Goal: Find contact information: Find contact information

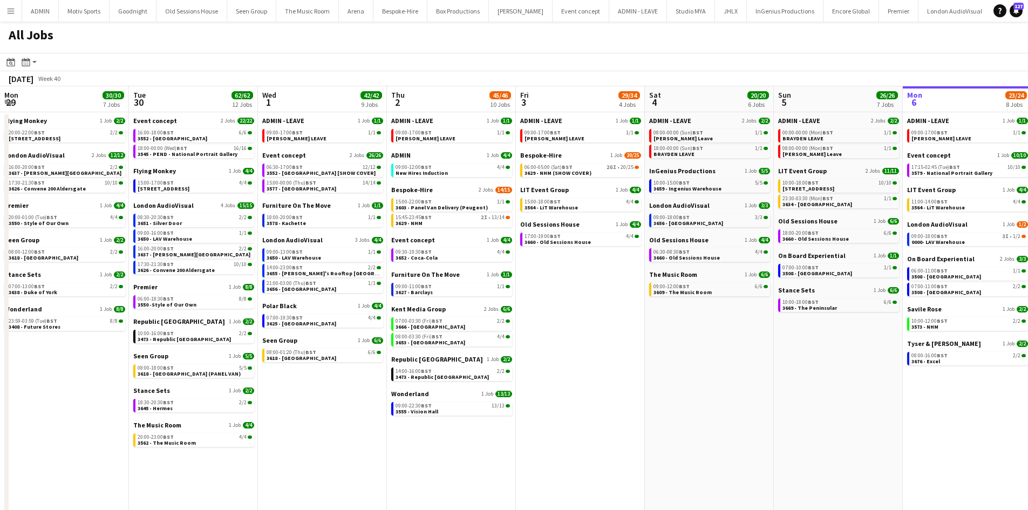
scroll to position [0, 255]
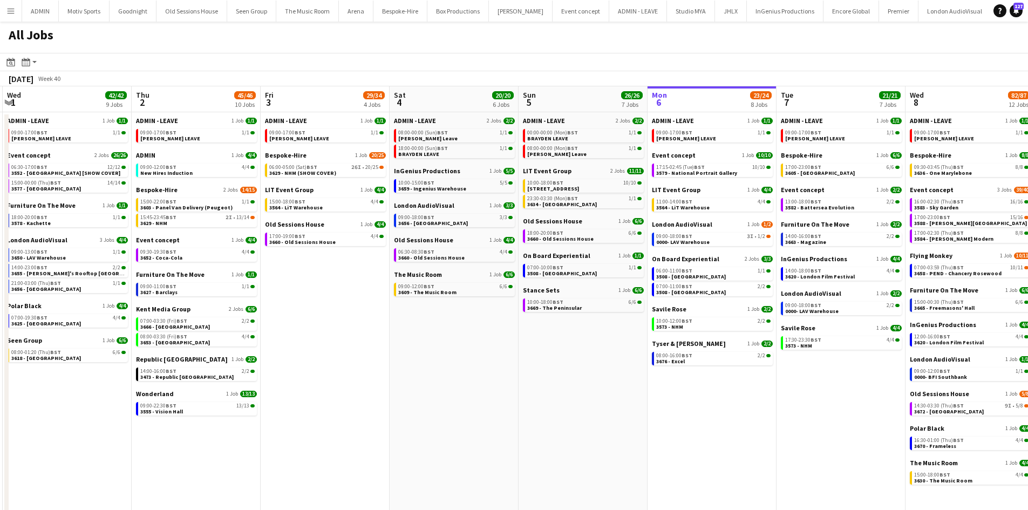
click at [8, 16] on button "Menu" at bounding box center [11, 11] width 22 height 22
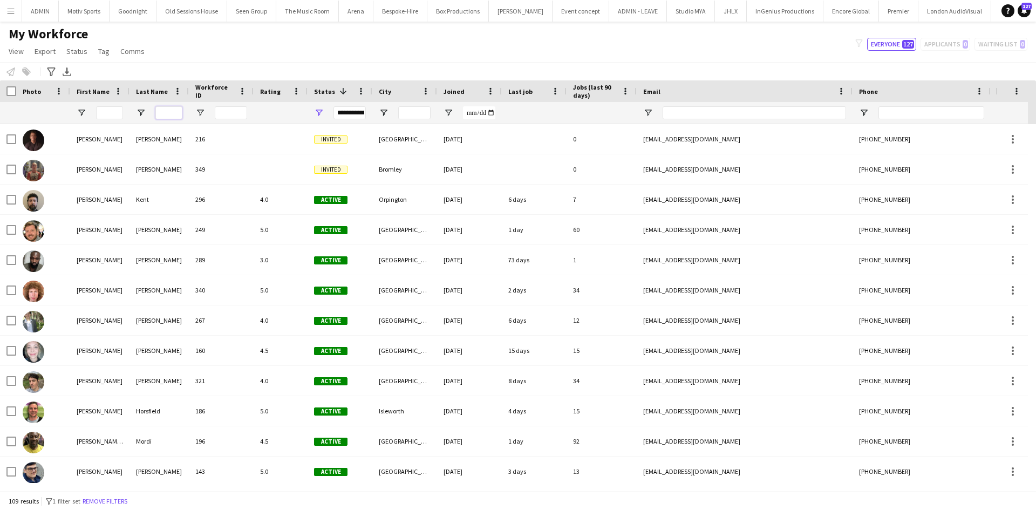
click at [163, 117] on input "Last Name Filter Input" at bounding box center [168, 112] width 27 height 13
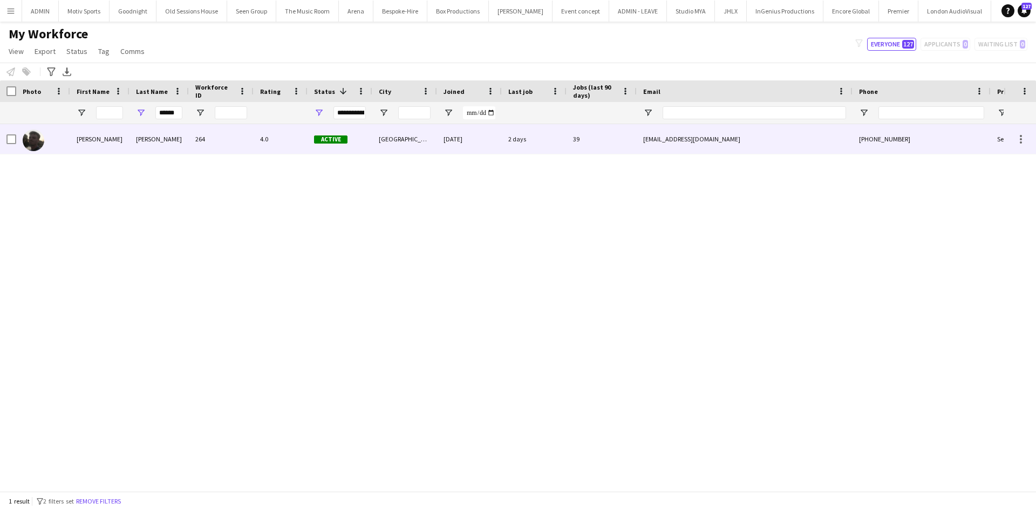
click at [116, 147] on div "[PERSON_NAME]" at bounding box center [99, 139] width 59 height 30
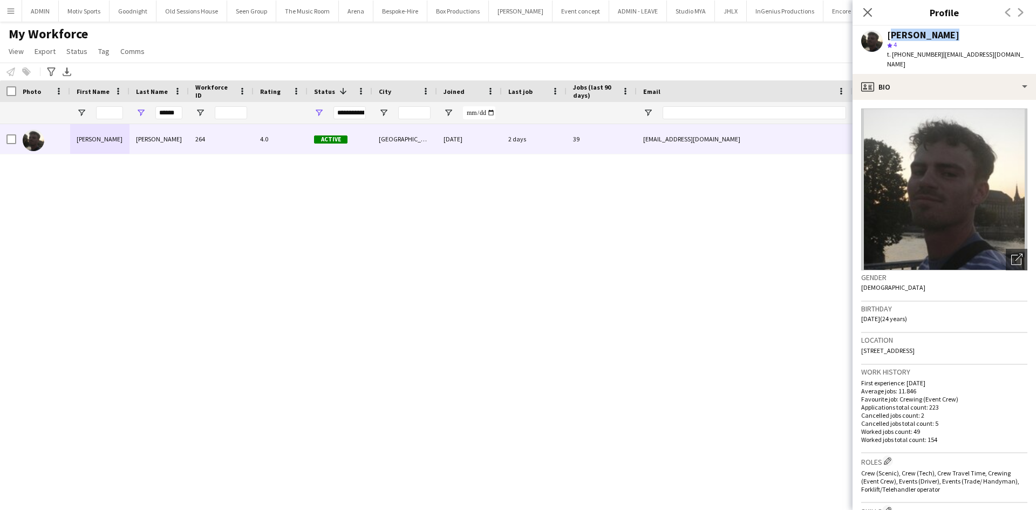
drag, startPoint x: 946, startPoint y: 32, endPoint x: 887, endPoint y: 38, distance: 59.1
click at [887, 38] on div "[PERSON_NAME]" at bounding box center [957, 35] width 140 height 10
copy div "[PERSON_NAME]"
drag, startPoint x: 859, startPoint y: 341, endPoint x: 915, endPoint y: 342, distance: 56.1
click at [915, 342] on app-crew-profile-bio "Open photos pop-in Gender Male Birthday 27-10-2000 (24 years) Location 44 Totte…" at bounding box center [943, 305] width 183 height 410
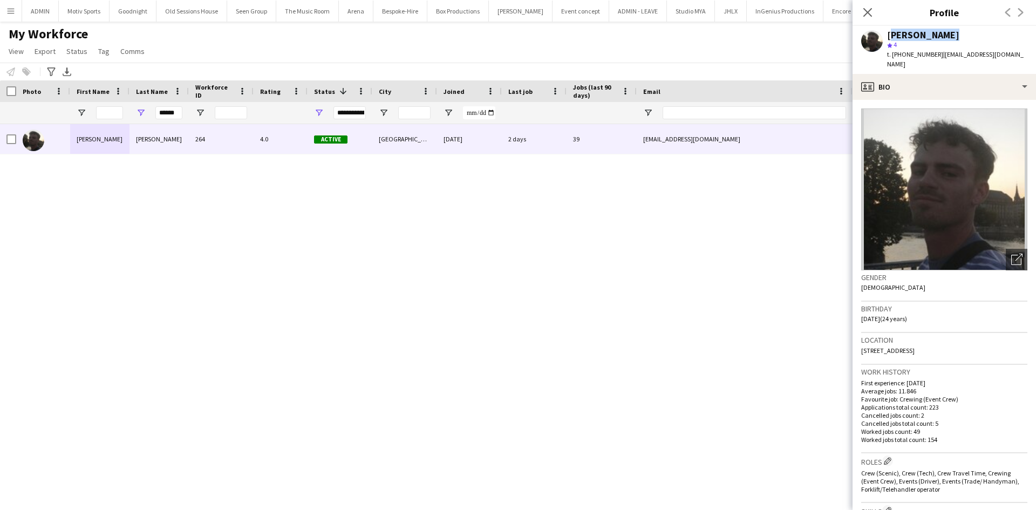
copy span "44 Totteridge Village"
click at [966, 343] on div "Location 44 Totteridge Village, London, N20 8PR" at bounding box center [944, 348] width 166 height 31
drag, startPoint x: 970, startPoint y: 340, endPoint x: 942, endPoint y: 345, distance: 28.9
click at [942, 345] on div "Location 44 Totteridge Village, London, N20 8PR" at bounding box center [944, 348] width 166 height 31
copy span "N20 8PR"
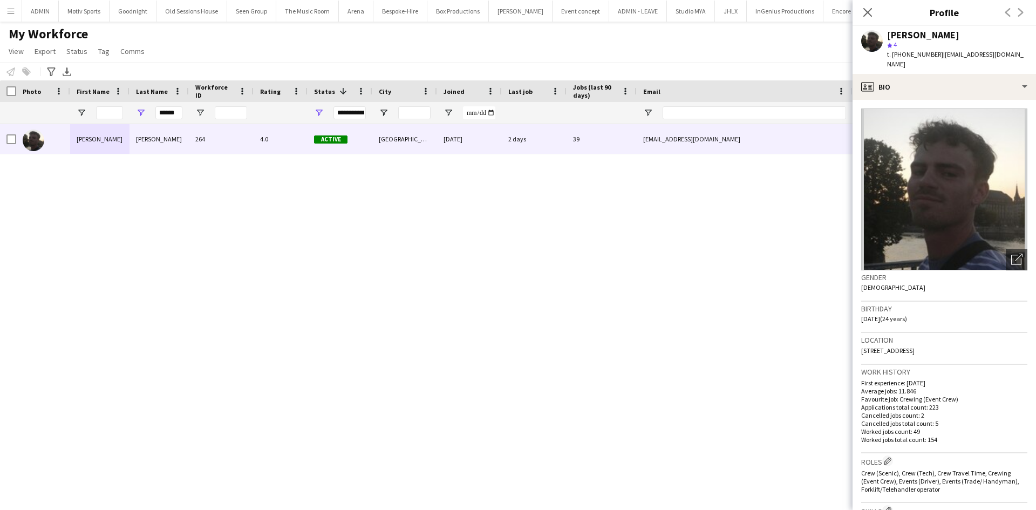
click at [934, 52] on div "t. +447535271089 | louieapplin@outlook.com" at bounding box center [957, 59] width 140 height 19
click at [934, 52] on span "t. +447535271089" at bounding box center [915, 54] width 56 height 8
drag, startPoint x: 933, startPoint y: 52, endPoint x: 893, endPoint y: 59, distance: 40.5
click at [893, 59] on div "t. +447535271089 | louieapplin@outlook.com" at bounding box center [957, 59] width 140 height 19
click at [960, 33] on div "Louie Applin" at bounding box center [957, 35] width 140 height 10
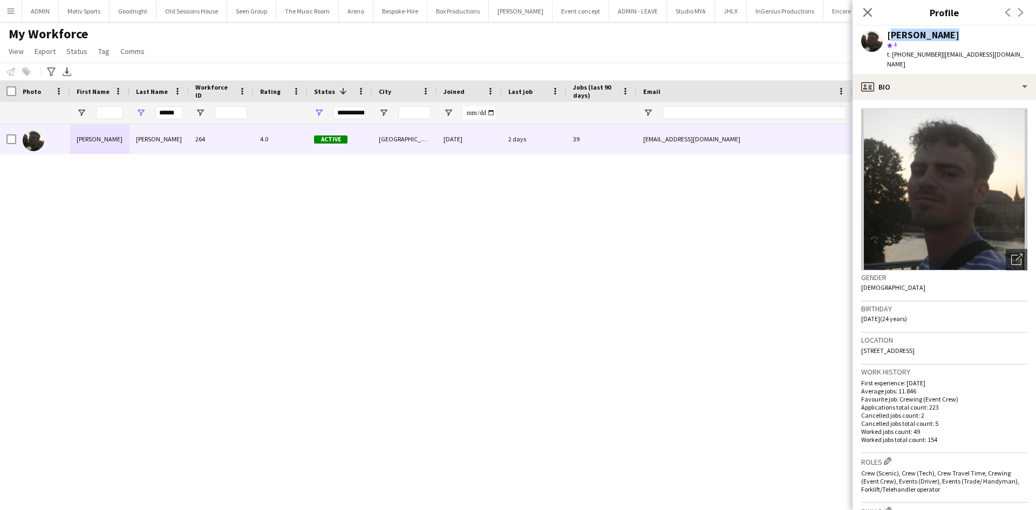
drag, startPoint x: 948, startPoint y: 33, endPoint x: 887, endPoint y: 37, distance: 61.0
click at [887, 37] on div "Louie Applin" at bounding box center [957, 35] width 140 height 10
copy div "Louie Applin"
click at [915, 60] on div "Louie Applin star 4 t. +447535271089 | louieapplin@outlook.com" at bounding box center [943, 50] width 183 height 48
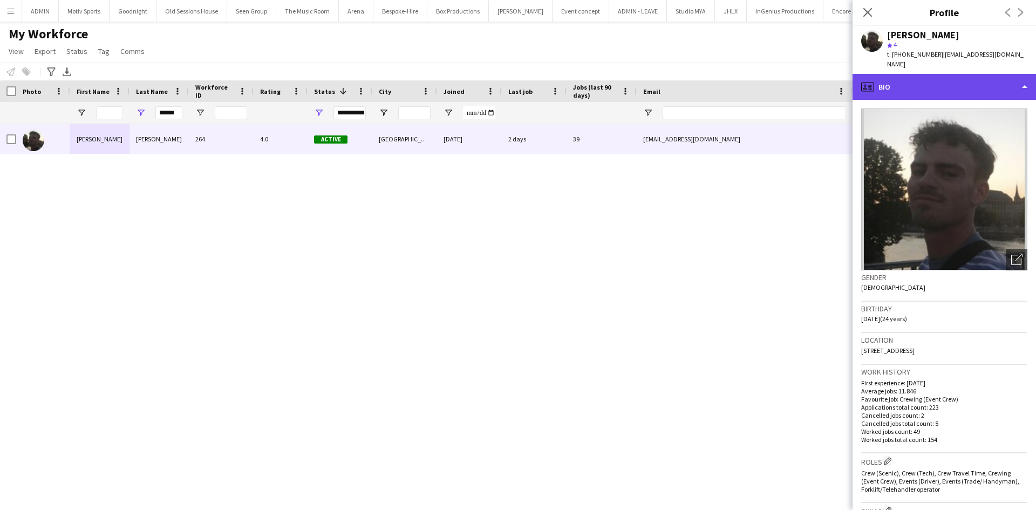
click at [925, 77] on div "profile Bio" at bounding box center [943, 87] width 183 height 26
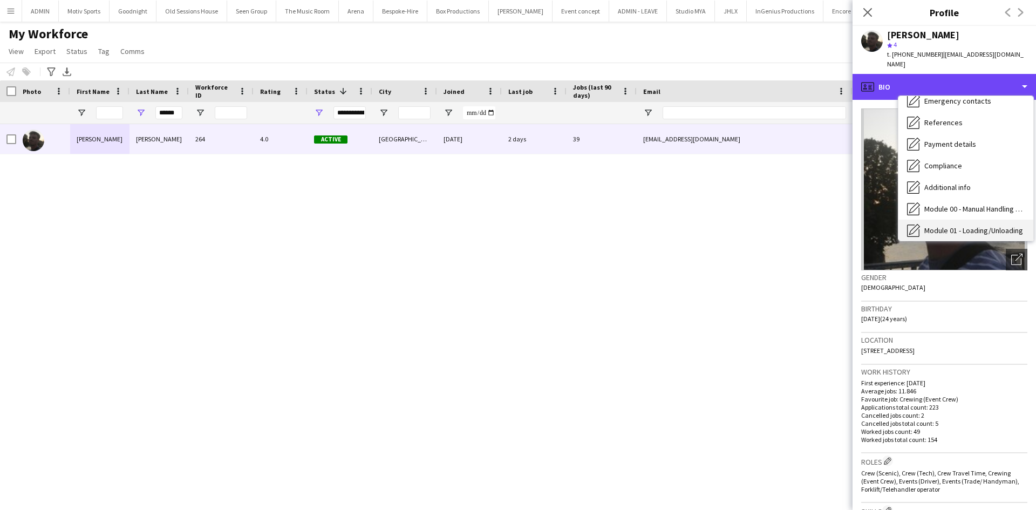
scroll to position [51, 0]
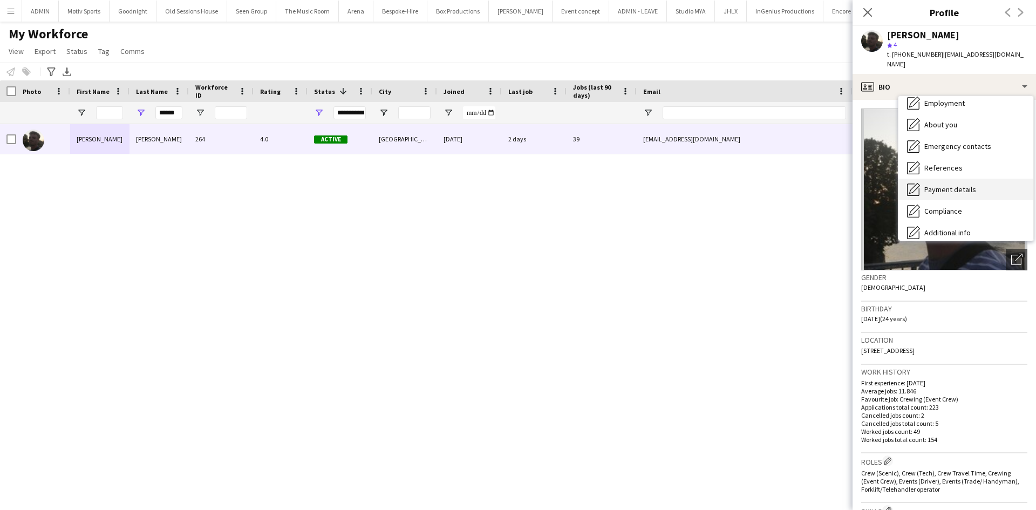
click at [970, 187] on div "Payment details Payment details" at bounding box center [965, 190] width 135 height 22
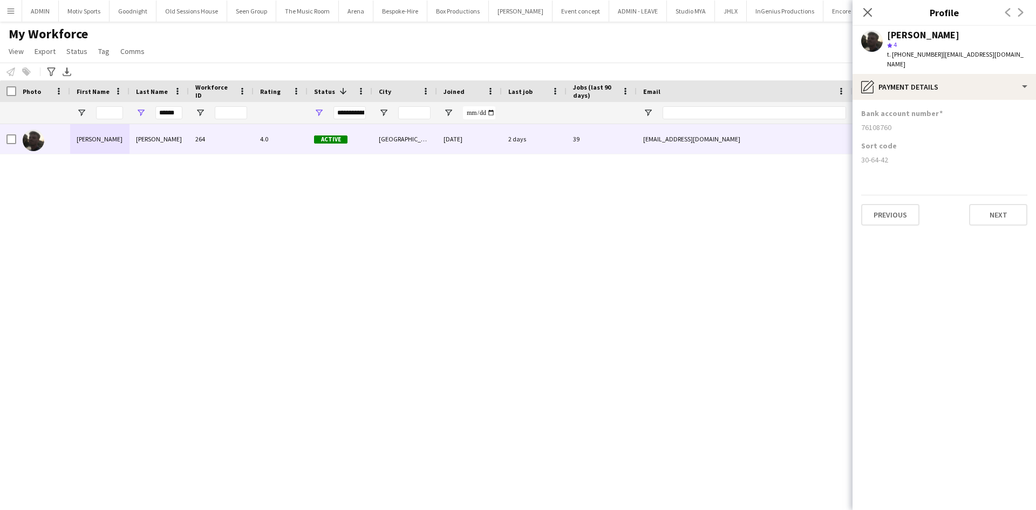
drag, startPoint x: 906, startPoint y: 120, endPoint x: 863, endPoint y: 119, distance: 43.7
click at [863, 122] on div "76108760" at bounding box center [944, 127] width 166 height 10
copy div "76108760"
drag, startPoint x: 896, startPoint y: 154, endPoint x: 861, endPoint y: 155, distance: 35.1
click at [861, 155] on div "Sort code 30-64-42" at bounding box center [944, 157] width 166 height 32
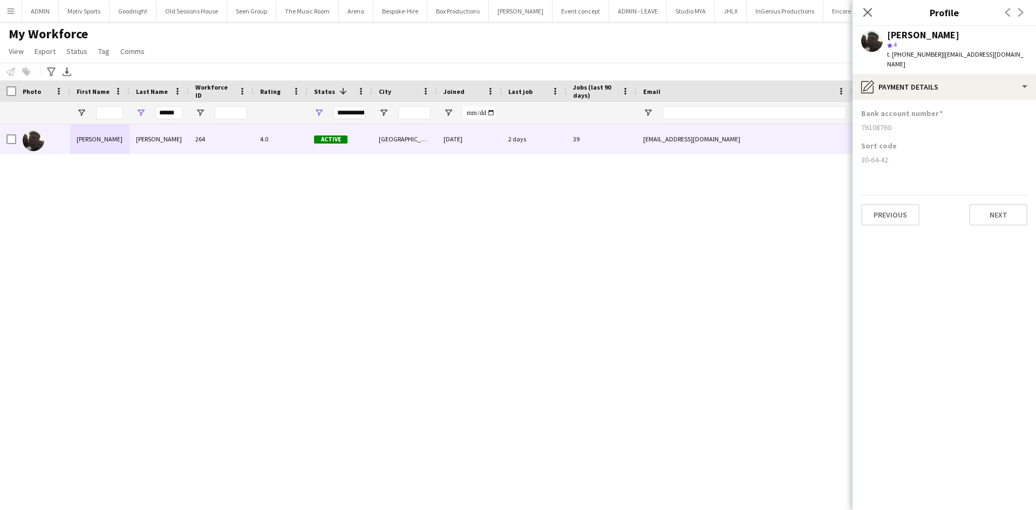
copy div "30-64-42"
click at [170, 112] on input "******" at bounding box center [168, 112] width 27 height 13
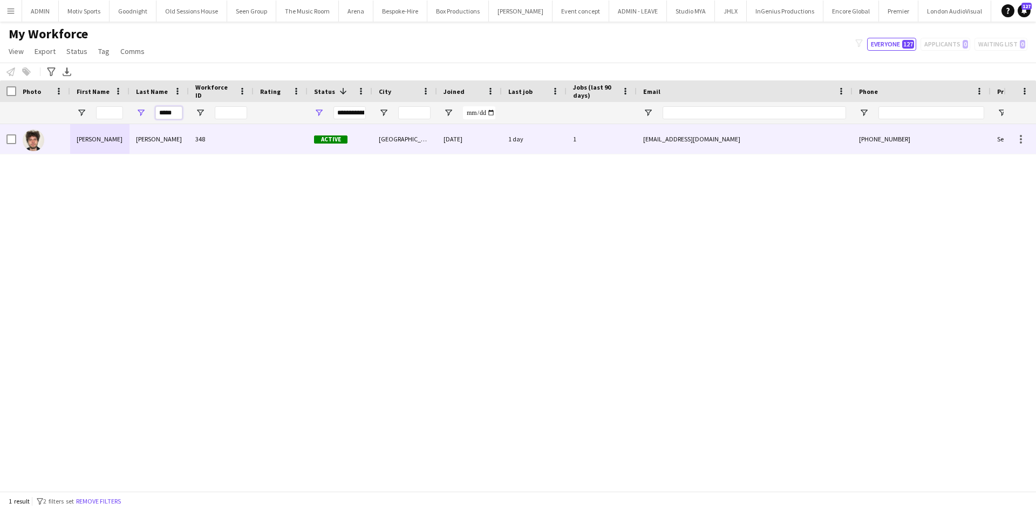
type input "*****"
click at [223, 154] on div "348" at bounding box center [221, 139] width 65 height 30
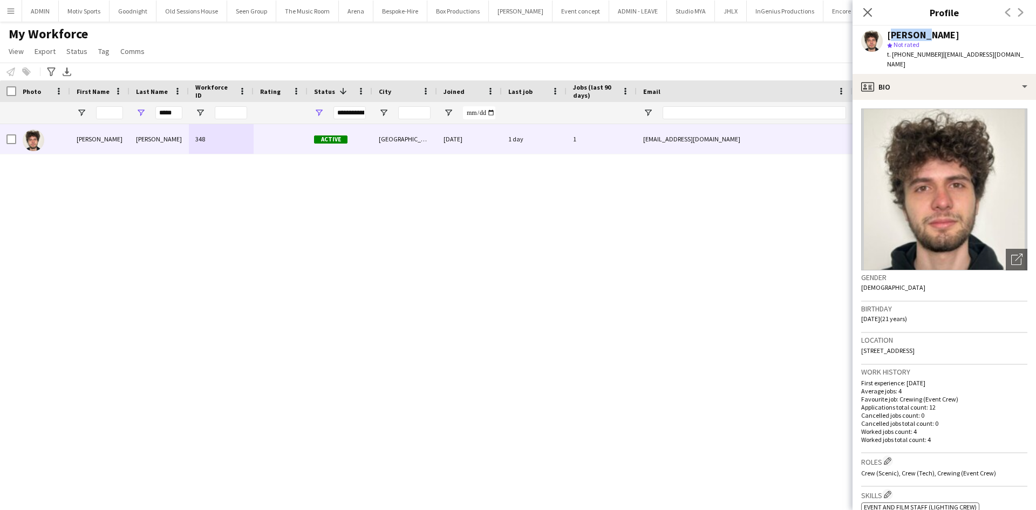
drag, startPoint x: 923, startPoint y: 35, endPoint x: 886, endPoint y: 36, distance: 37.8
click at [886, 36] on div "Emanuel Stefan Malihen Roata star Not rated t. +447919070292 | roataemanuel@gma…" at bounding box center [943, 50] width 183 height 48
copy div "Emanuel"
click at [996, 45] on div "star Not rated" at bounding box center [957, 45] width 140 height 10
drag, startPoint x: 1017, startPoint y: 35, endPoint x: 889, endPoint y: 31, distance: 128.4
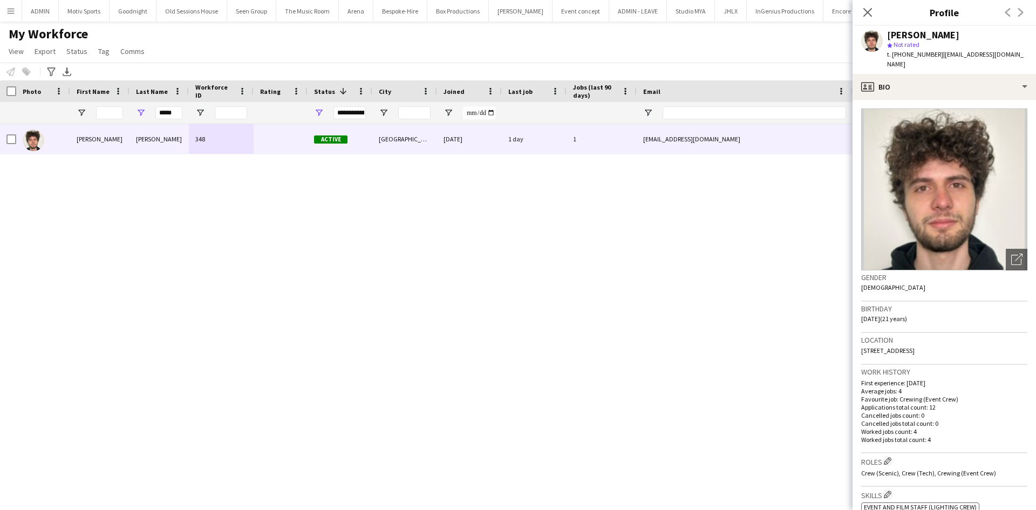
click at [889, 31] on div "Emanuel Stefan Malihen Roata star Not rated t. +447919070292 | roataemanuel@gma…" at bounding box center [943, 50] width 183 height 48
copy div "Emanuel Stefan Malihen Roata"
drag, startPoint x: 901, startPoint y: 338, endPoint x: 870, endPoint y: 343, distance: 31.6
click at [870, 346] on span "44 Lipton Road, London, E1 0LJ" at bounding box center [887, 350] width 53 height 8
copy span "Lipton Road"
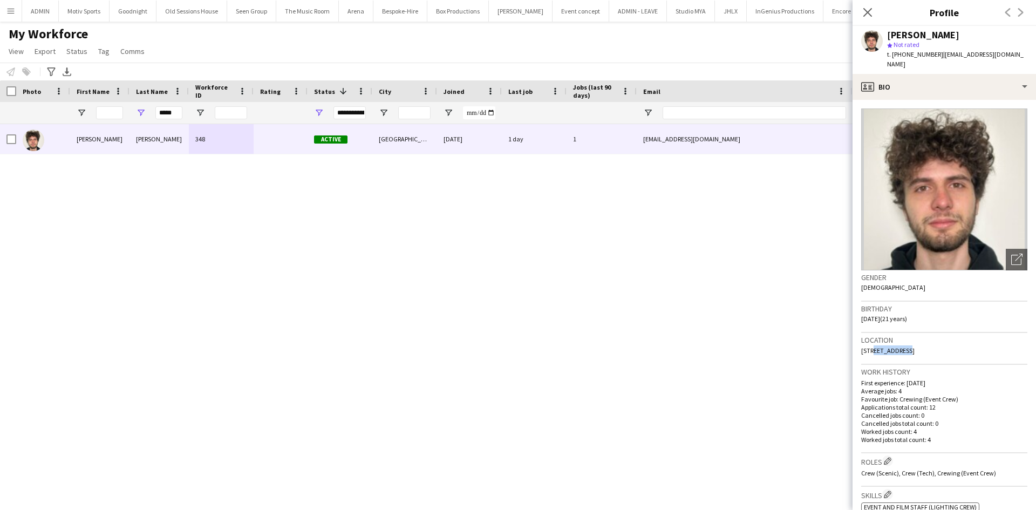
drag, startPoint x: 963, startPoint y: 340, endPoint x: 926, endPoint y: 344, distance: 37.5
click at [926, 344] on div "Location 44 Lipton Road, London, E1 0LJ" at bounding box center [944, 348] width 166 height 31
click at [946, 343] on div "Location 44 Lipton Road, London, E1 0LJ" at bounding box center [944, 348] width 166 height 31
drag, startPoint x: 949, startPoint y: 339, endPoint x: 928, endPoint y: 339, distance: 21.0
click at [928, 339] on div "Location 44 Lipton Road, London, E1 0LJ" at bounding box center [944, 348] width 166 height 31
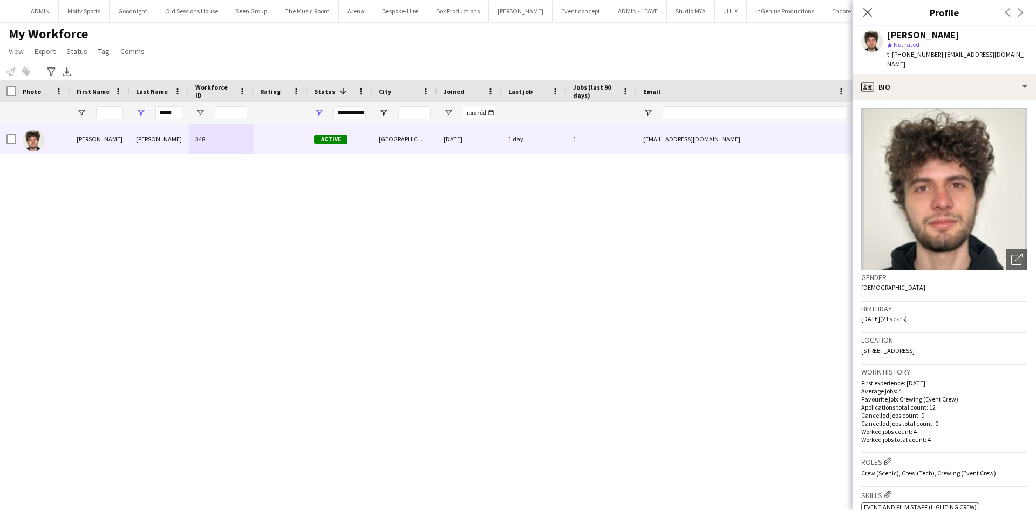
copy span "E1 0LJ"
drag, startPoint x: 933, startPoint y: 51, endPoint x: 893, endPoint y: 61, distance: 41.2
click at [893, 61] on div "Emanuel Stefan Malihen Roata star Not rated t. +447919070292 | roataemanuel@gma…" at bounding box center [943, 50] width 183 height 48
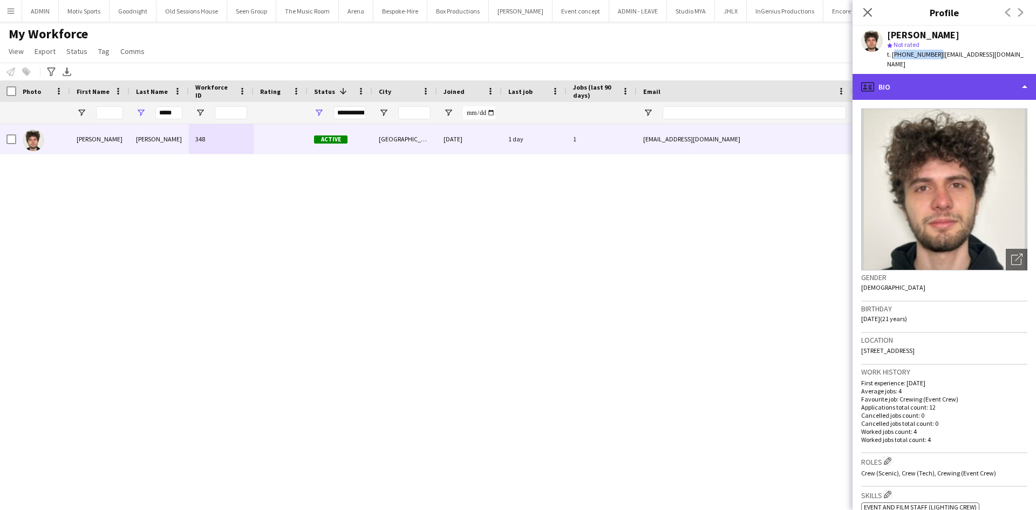
click at [936, 77] on div "profile Bio" at bounding box center [943, 87] width 183 height 26
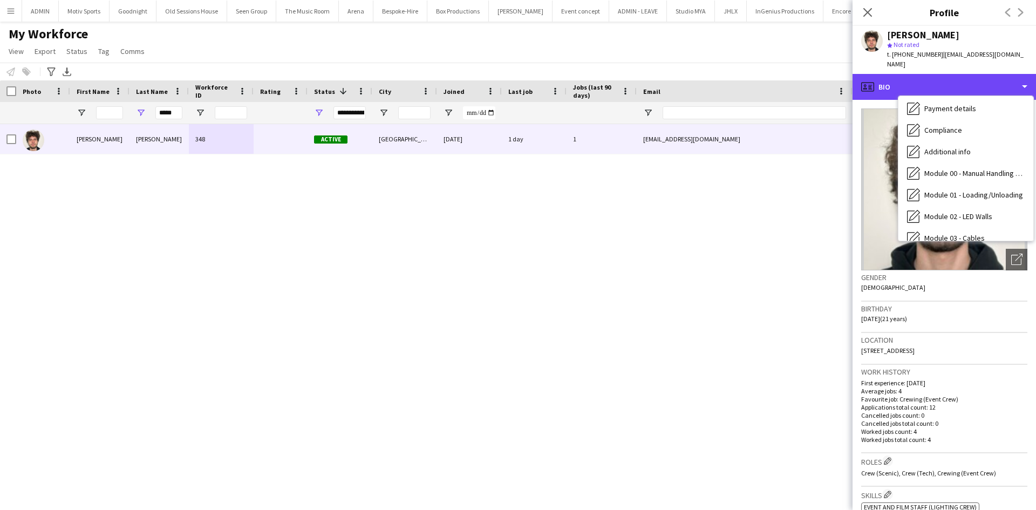
scroll to position [121, 0]
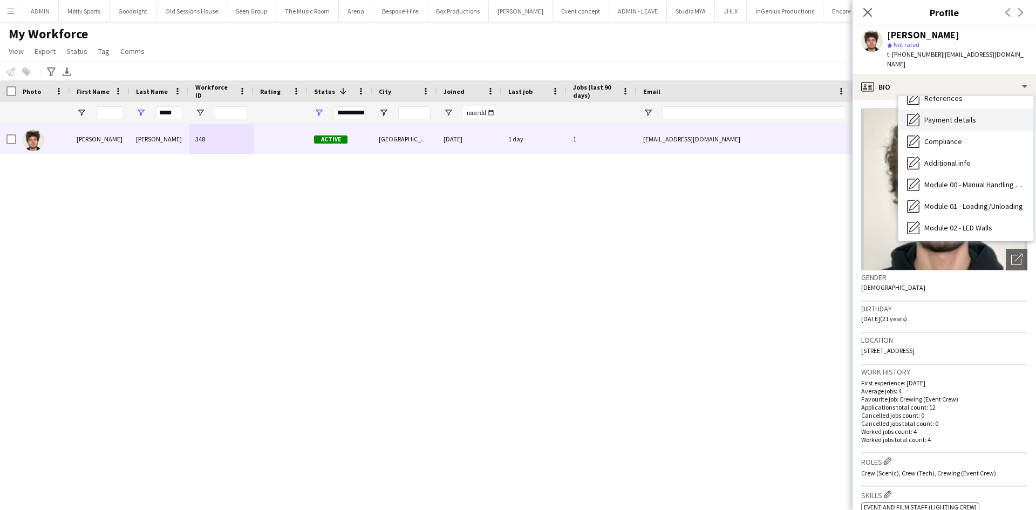
click at [974, 117] on div "Payment details Payment details" at bounding box center [965, 120] width 135 height 22
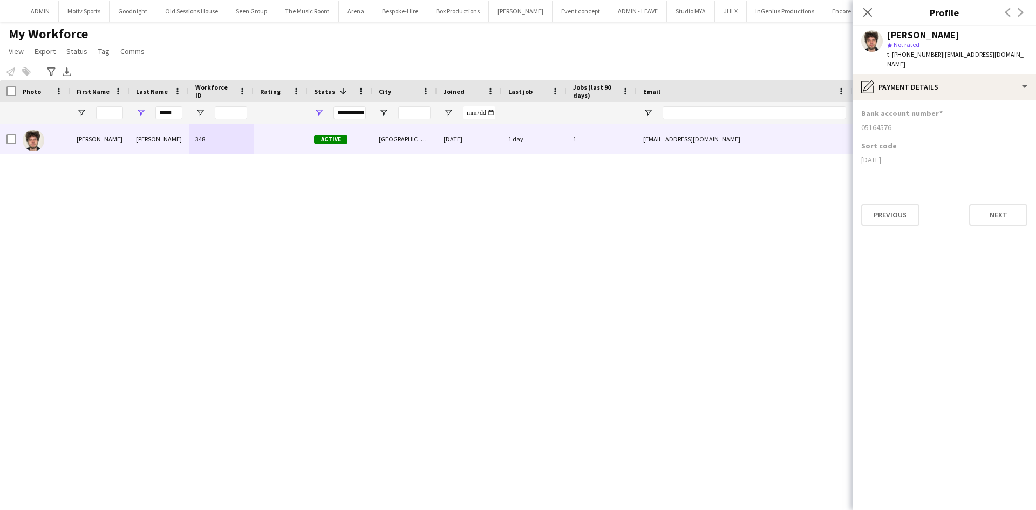
drag, startPoint x: 911, startPoint y: 124, endPoint x: 860, endPoint y: 119, distance: 50.4
click at [860, 119] on app-section-data-types "Bank account number 05164576 Sort code 07-10-96 Previous Next" at bounding box center [943, 305] width 183 height 410
drag, startPoint x: 913, startPoint y: 153, endPoint x: 862, endPoint y: 153, distance: 51.2
click at [862, 155] on div "07-10-96" at bounding box center [944, 160] width 166 height 10
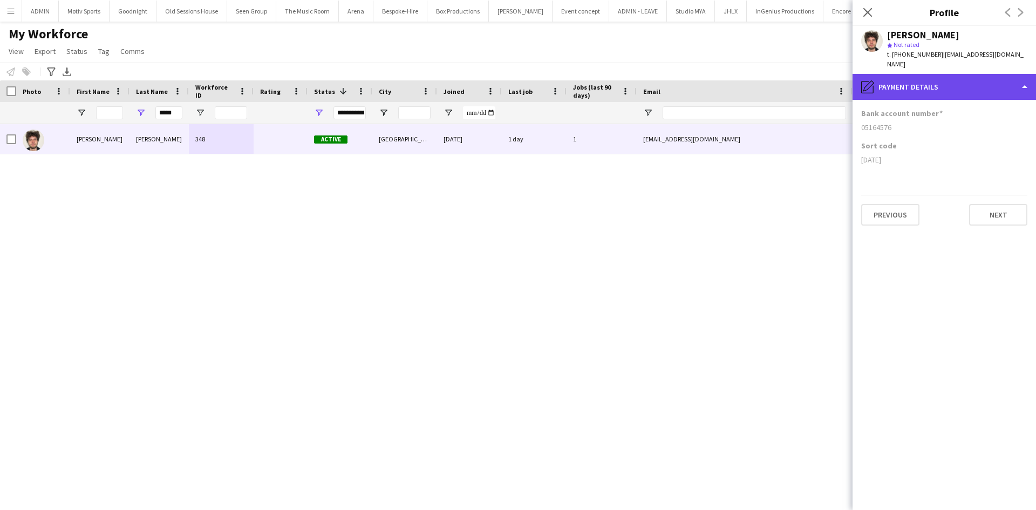
click at [1008, 74] on div "pencil4 Payment details" at bounding box center [943, 87] width 183 height 26
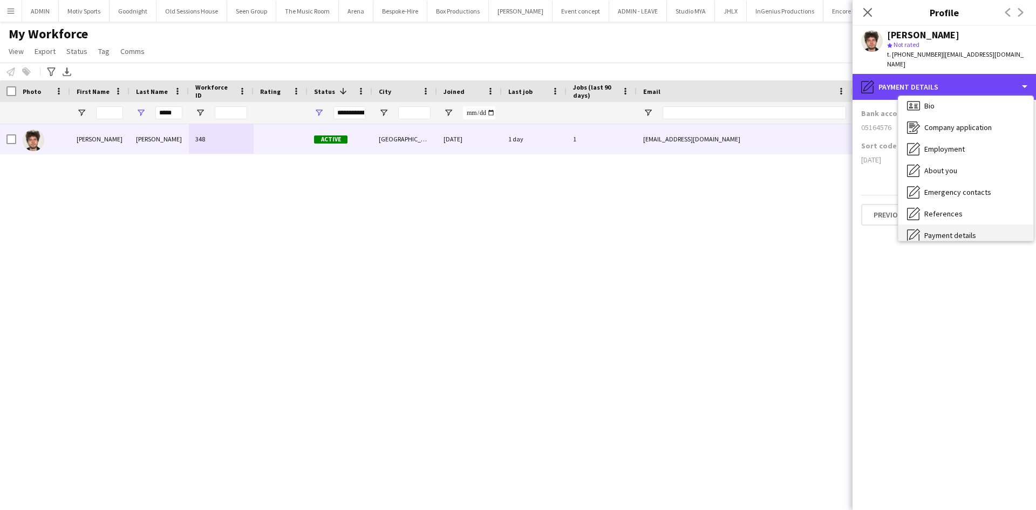
scroll to position [0, 0]
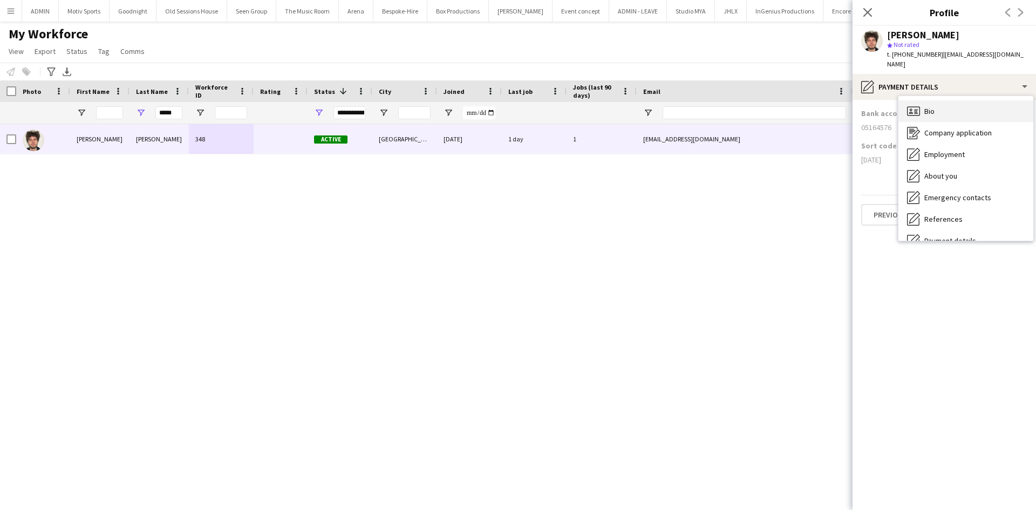
click at [963, 104] on div "Bio Bio" at bounding box center [965, 111] width 135 height 22
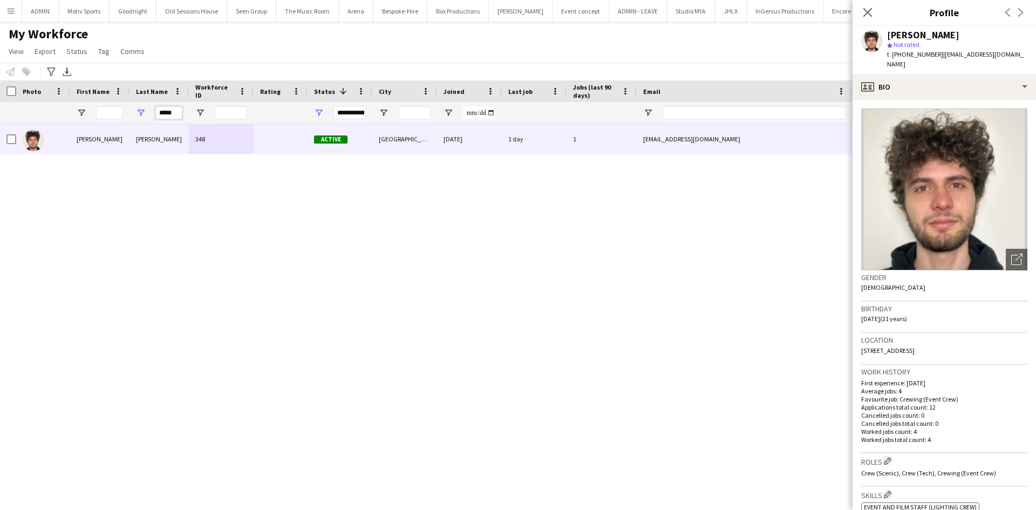
click at [170, 112] on input "*****" at bounding box center [168, 112] width 27 height 13
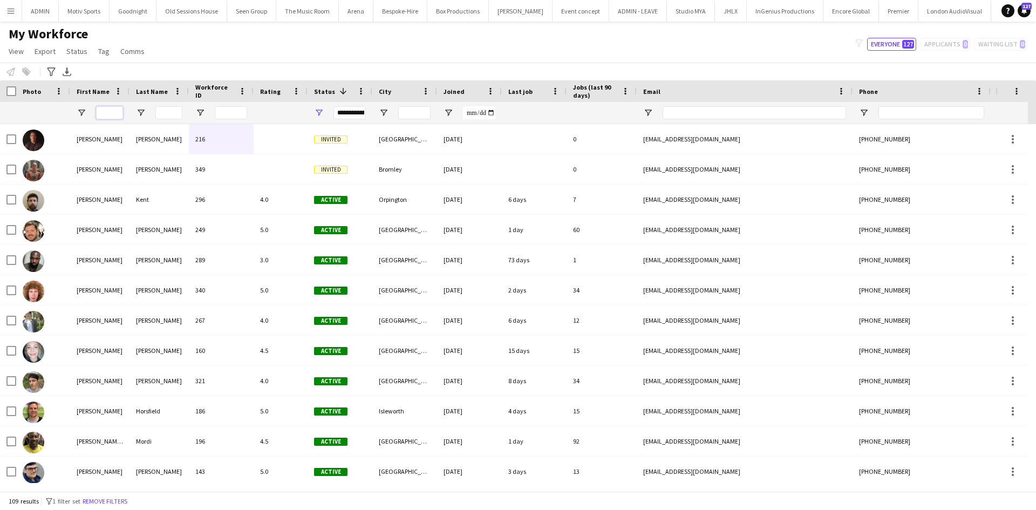
click at [100, 109] on input "First Name Filter Input" at bounding box center [109, 112] width 27 height 13
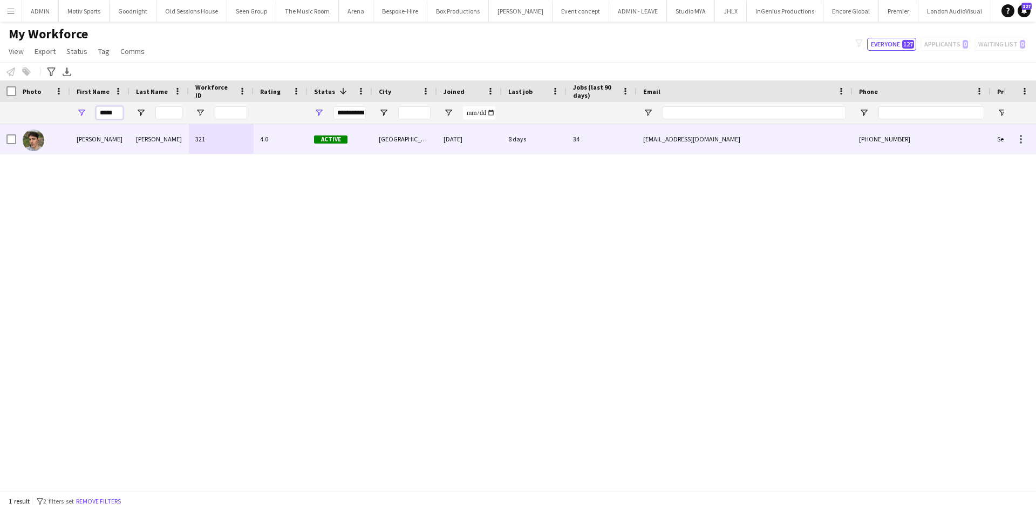
type input "*****"
click at [114, 140] on div "Alistair" at bounding box center [99, 139] width 59 height 30
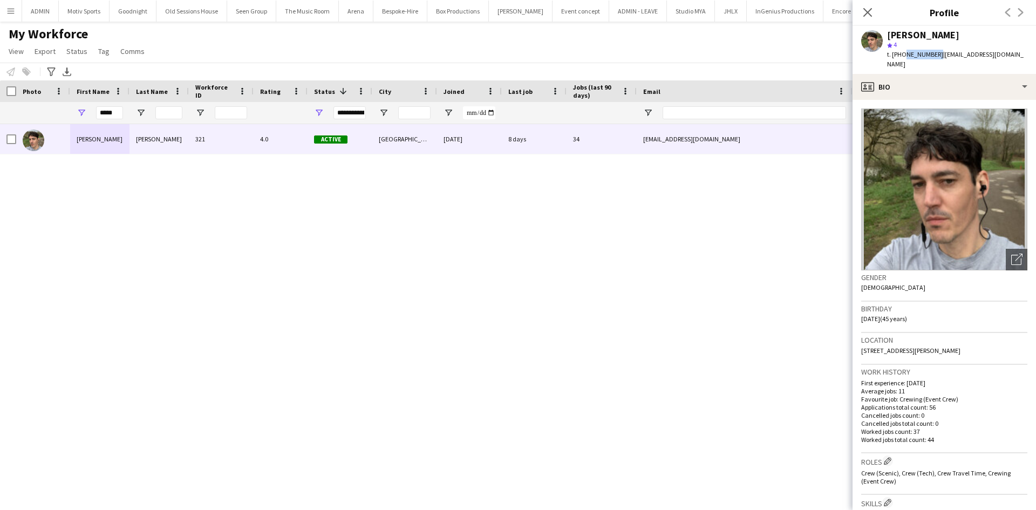
drag, startPoint x: 901, startPoint y: 53, endPoint x: 933, endPoint y: 63, distance: 33.6
click at [933, 63] on div "Alistair Redding star 4 t. +447487654773 | hello@alistairredding.com" at bounding box center [943, 50] width 183 height 48
drag, startPoint x: 916, startPoint y: 36, endPoint x: 888, endPoint y: 32, distance: 28.2
click at [888, 32] on div "Alistair Redding" at bounding box center [923, 35] width 72 height 10
drag, startPoint x: 986, startPoint y: 37, endPoint x: 922, endPoint y: 33, distance: 64.3
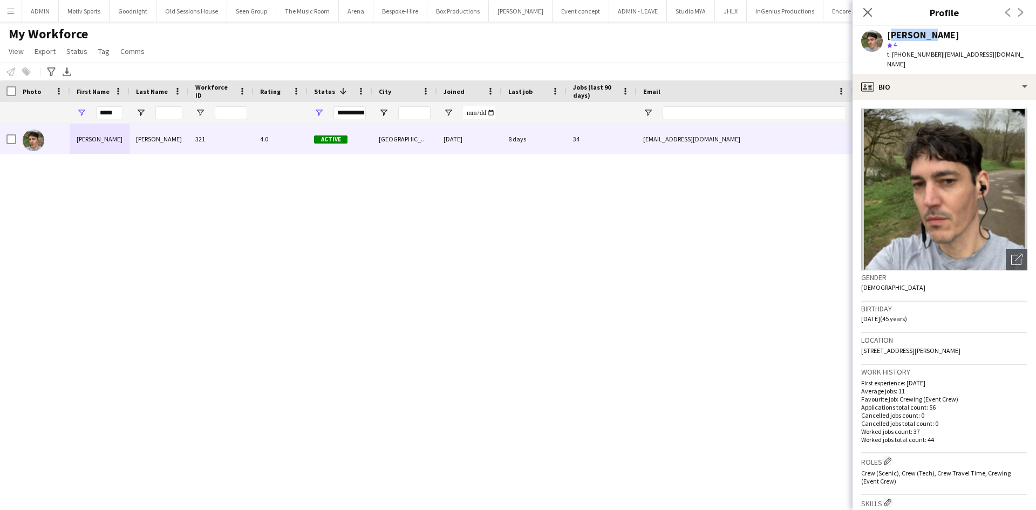
click at [922, 33] on div "Alistair Redding" at bounding box center [957, 35] width 140 height 10
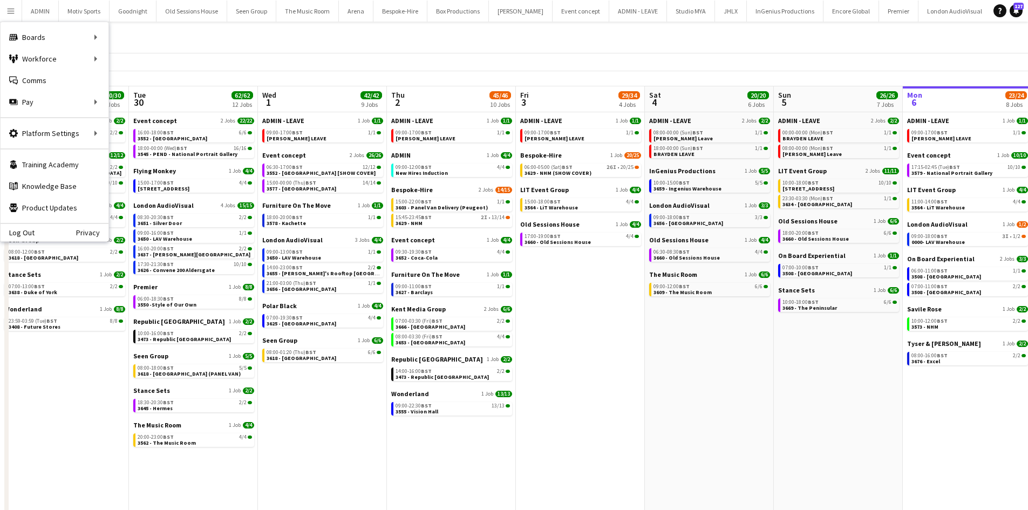
scroll to position [0, 255]
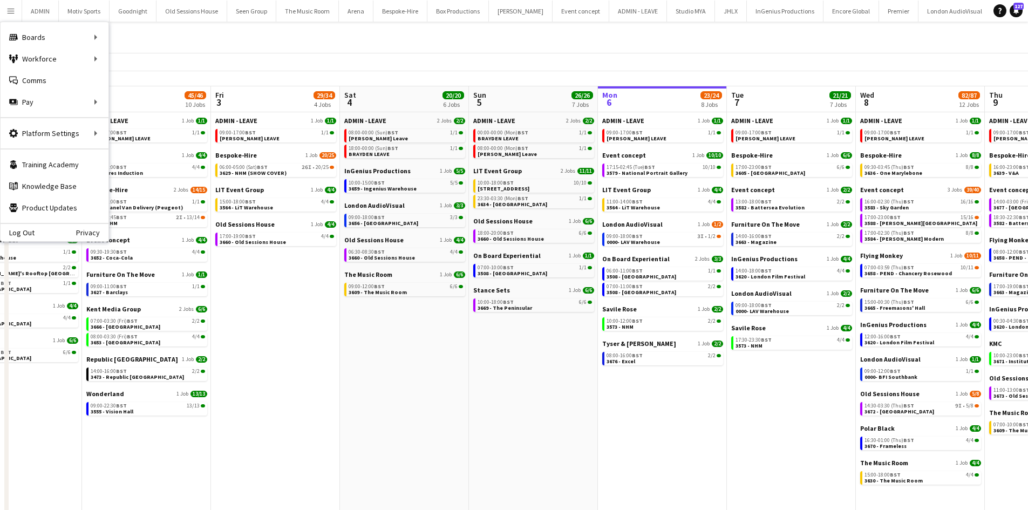
drag, startPoint x: 613, startPoint y: 439, endPoint x: 557, endPoint y: 438, distance: 56.1
click at [557, 438] on app-calendar-viewport "Mon 29 30/30 7 Jobs Tue 30 62/62 12 Jobs Wed 1 42/42 9 Jobs Thu 2 45/46 10 Jobs…" at bounding box center [514, 300] width 1028 height 428
